Goal: Task Accomplishment & Management: Use online tool/utility

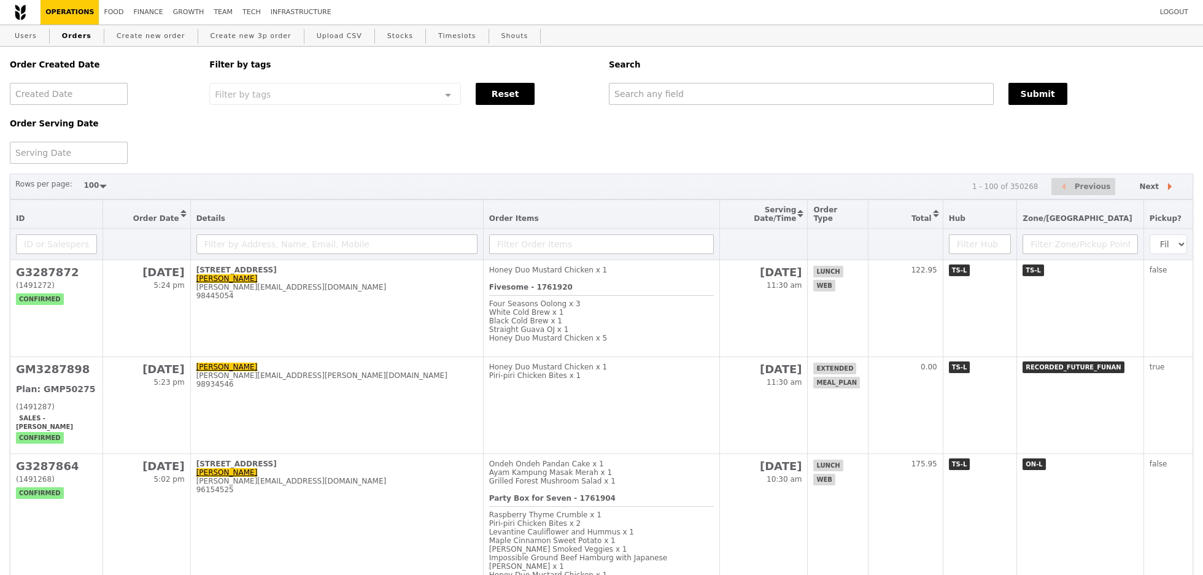
select select "100"
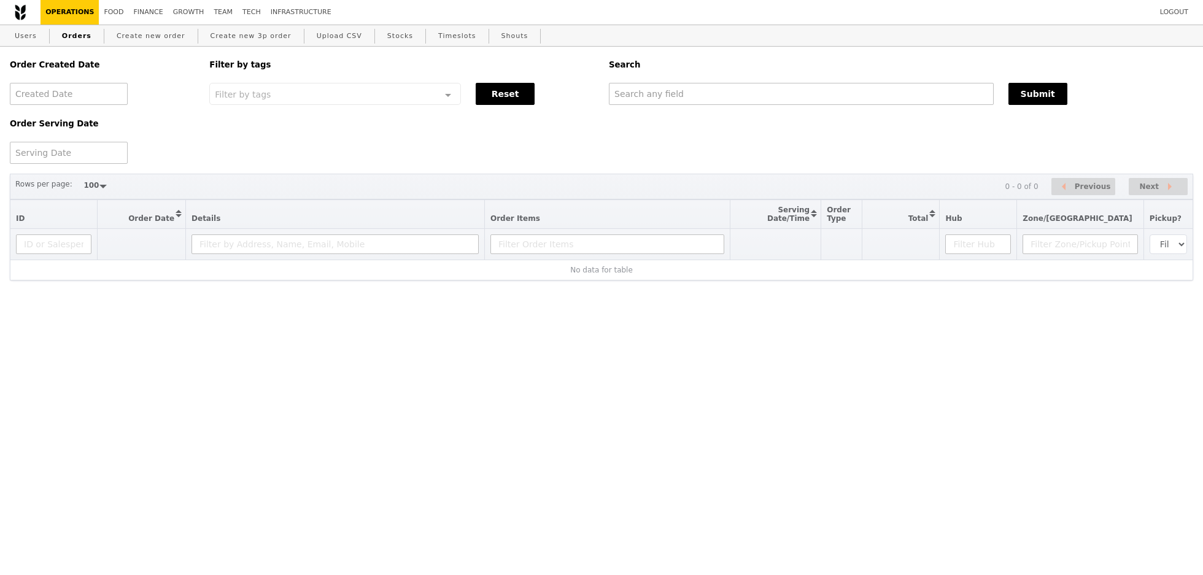
select select "100"
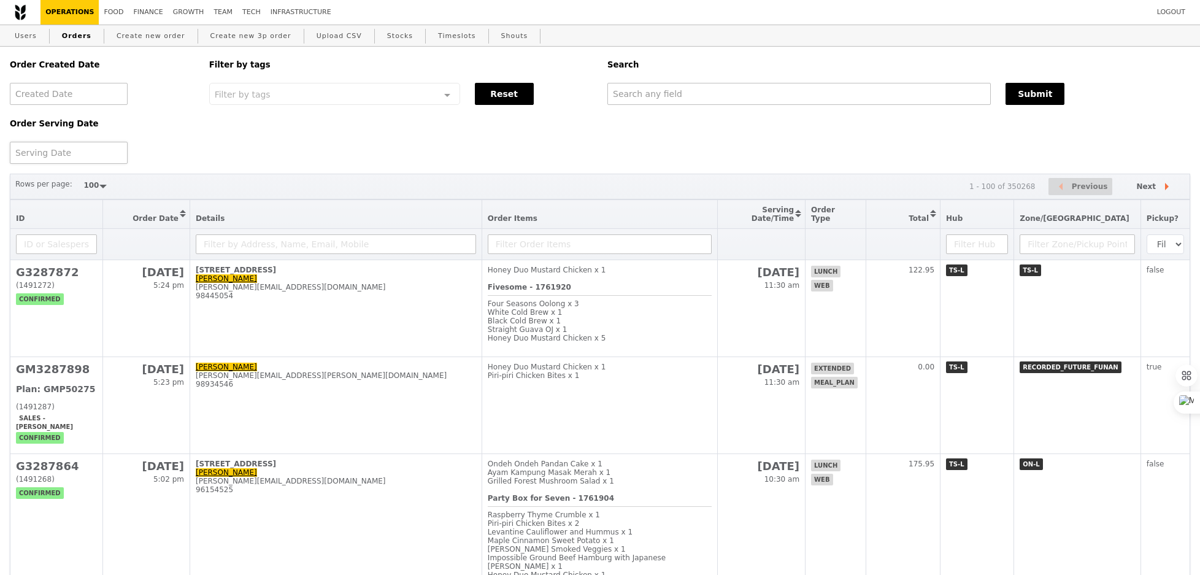
click at [87, 150] on div at bounding box center [69, 153] width 118 height 22
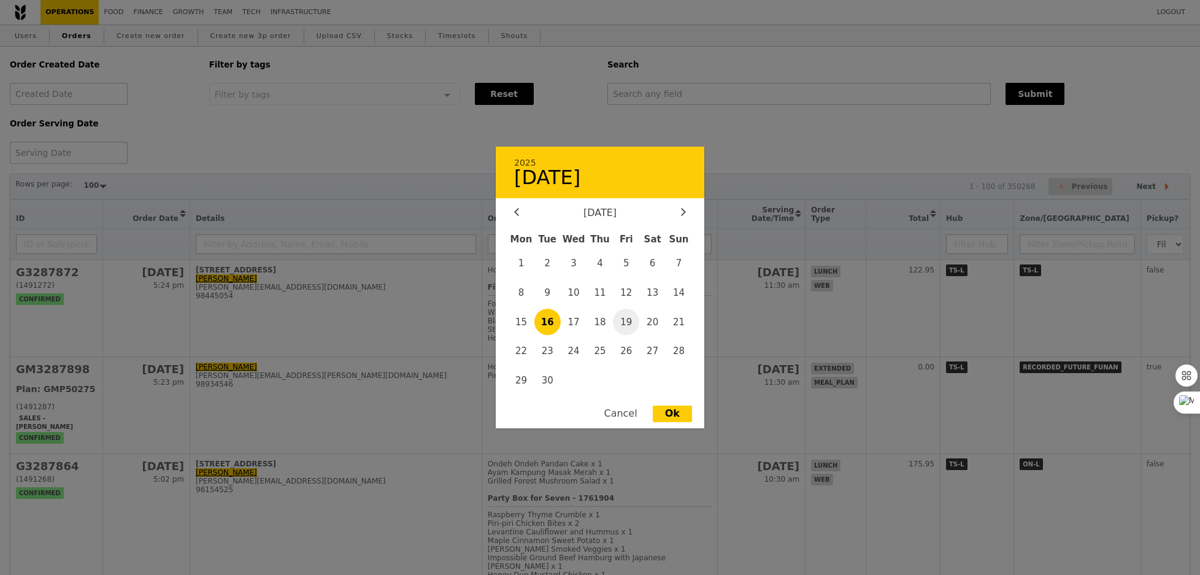
click at [634, 326] on span "19" at bounding box center [626, 322] width 26 height 26
type input "19 Sept 2025"
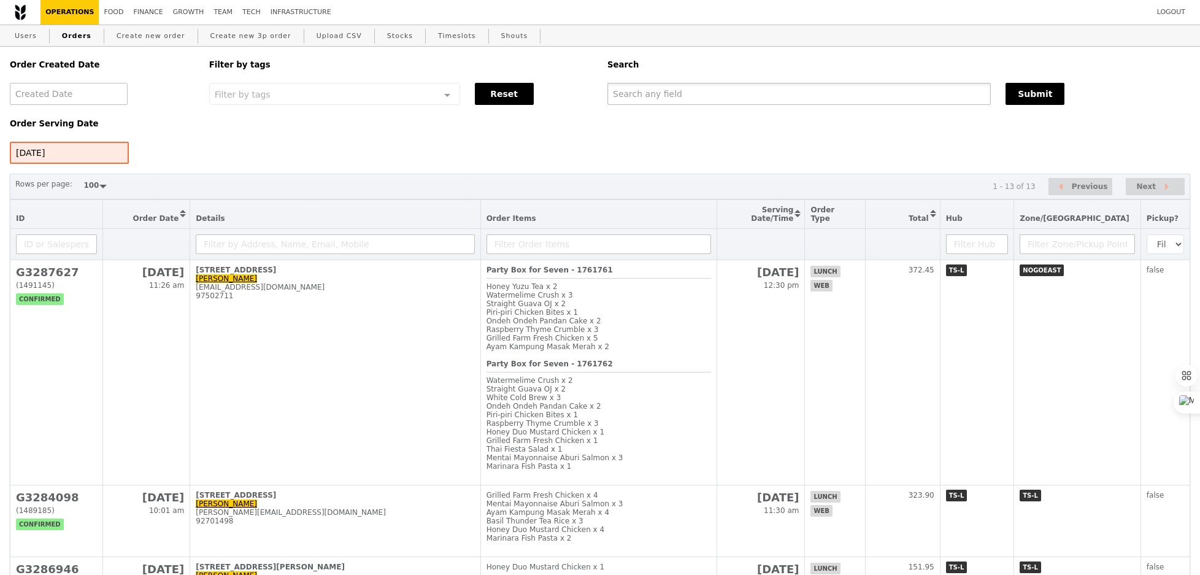
click at [684, 84] on input "text" at bounding box center [798, 94] width 383 height 22
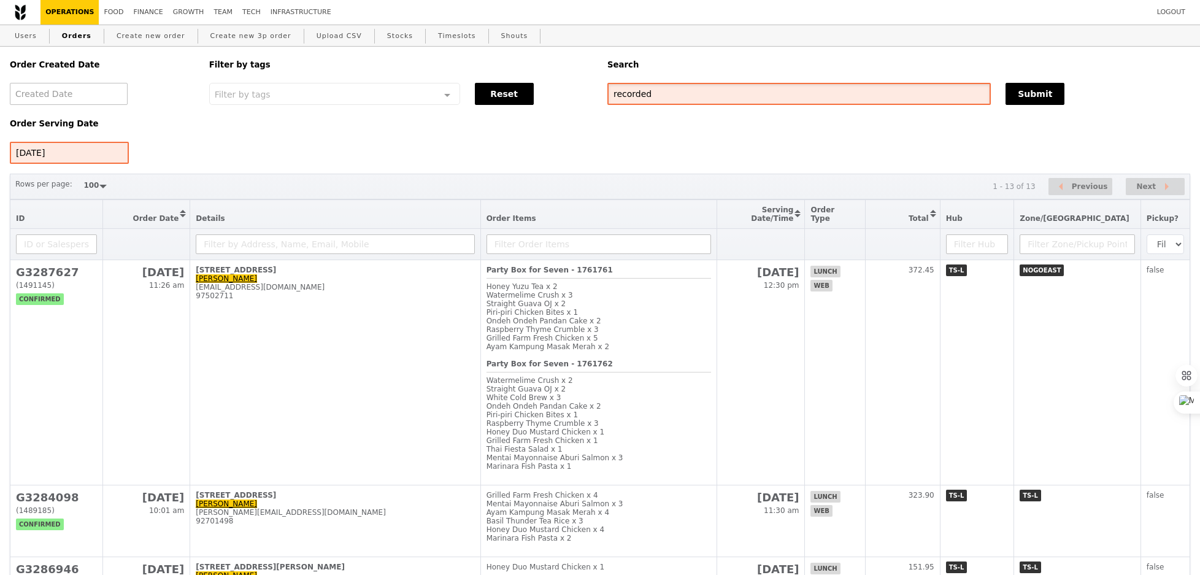
type input "recorded"
